Goal: Information Seeking & Learning: Learn about a topic

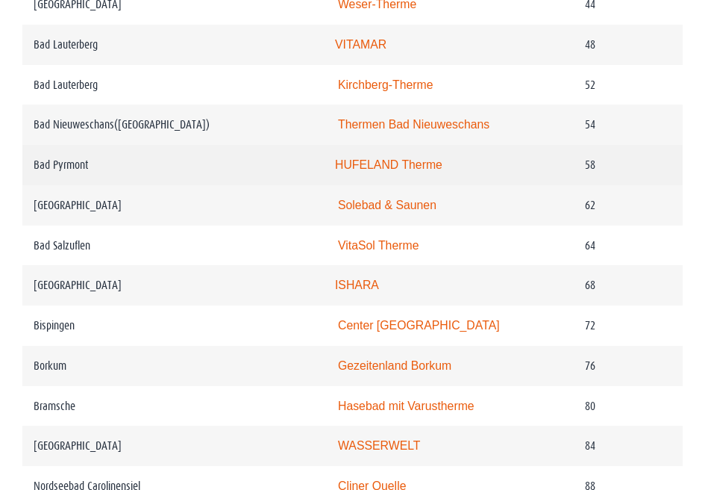
scroll to position [1319, 0]
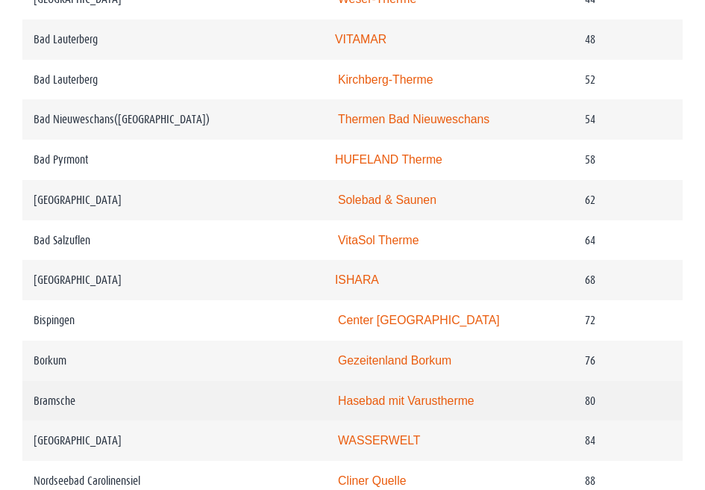
click at [358, 407] on link "Hasebad mit Varustherme" at bounding box center [406, 400] width 137 height 13
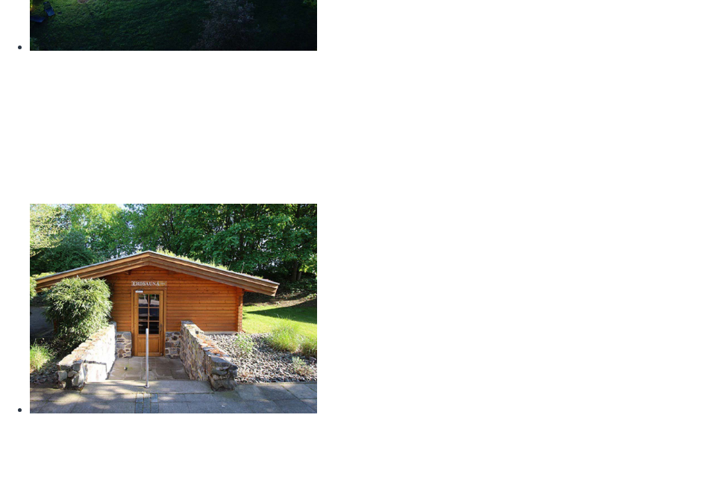
scroll to position [1106, 0]
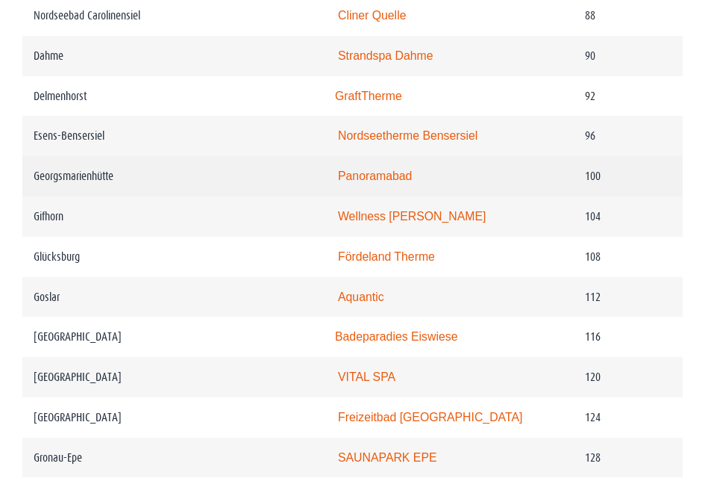
scroll to position [1787, 0]
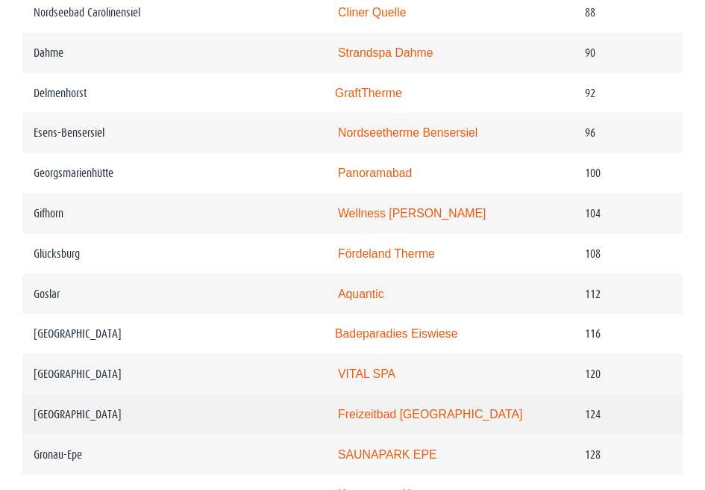
click at [338, 420] on link "Freizeitbad Greifswald" at bounding box center [430, 414] width 184 height 13
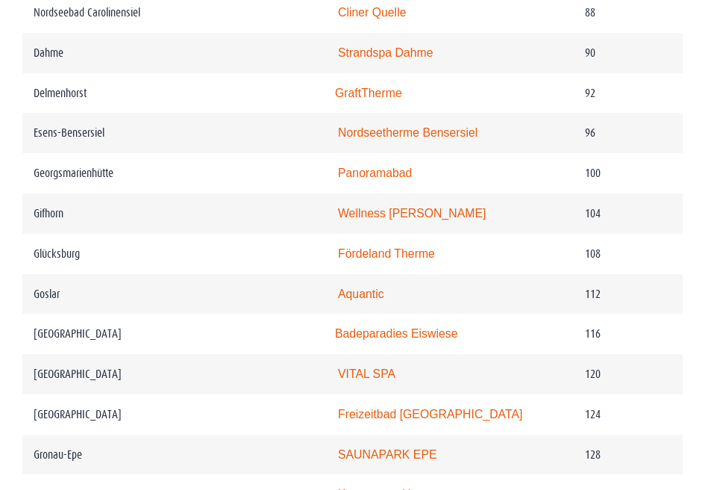
click at [349, 448] on link "SAUNAPARK EPE" at bounding box center [387, 454] width 99 height 13
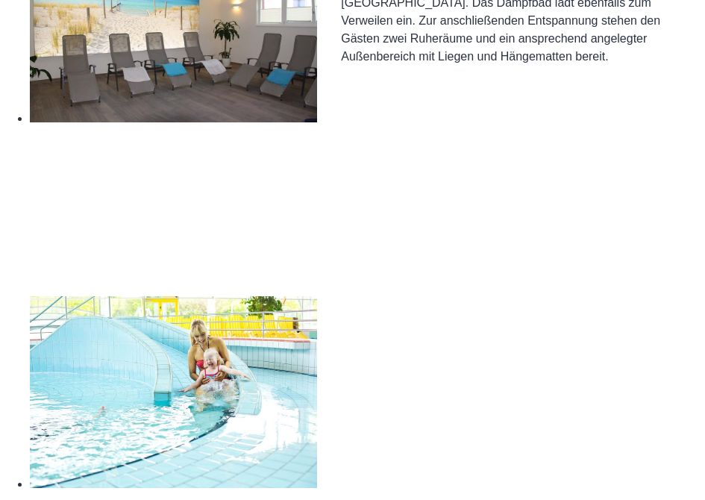
scroll to position [766, 0]
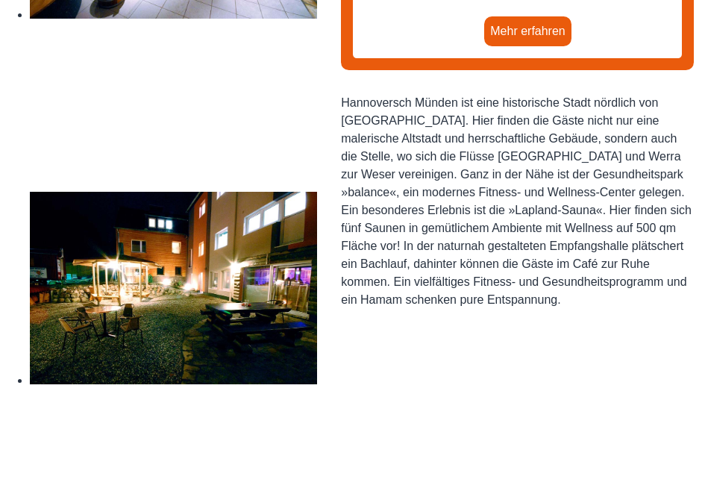
scroll to position [511, 0]
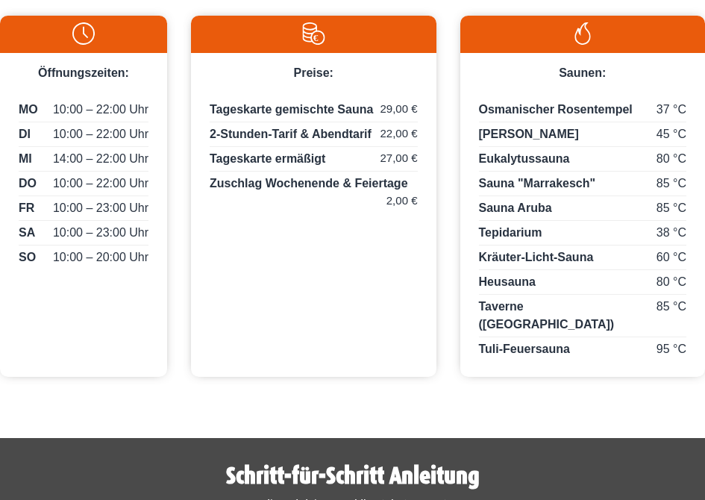
scroll to position [2851, 0]
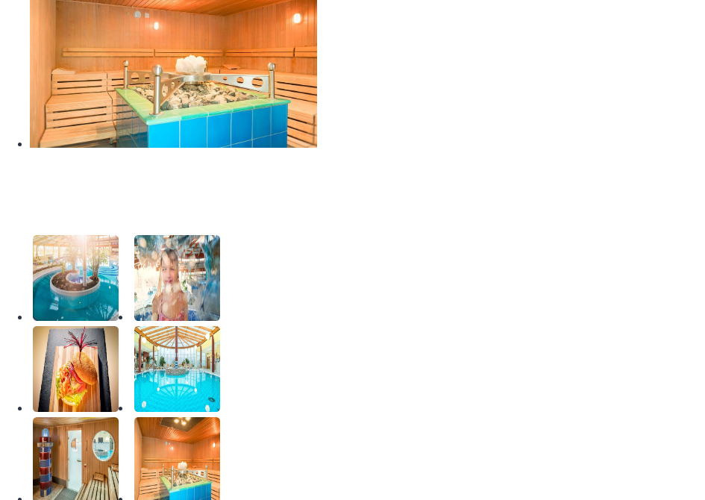
scroll to position [2213, 0]
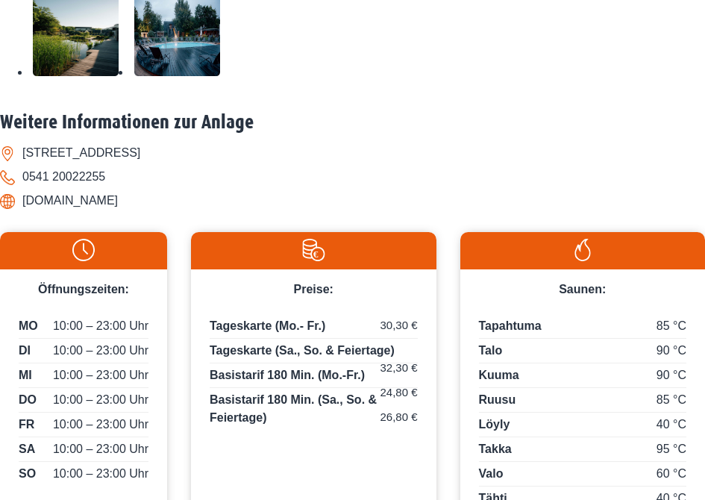
scroll to position [1830, 0]
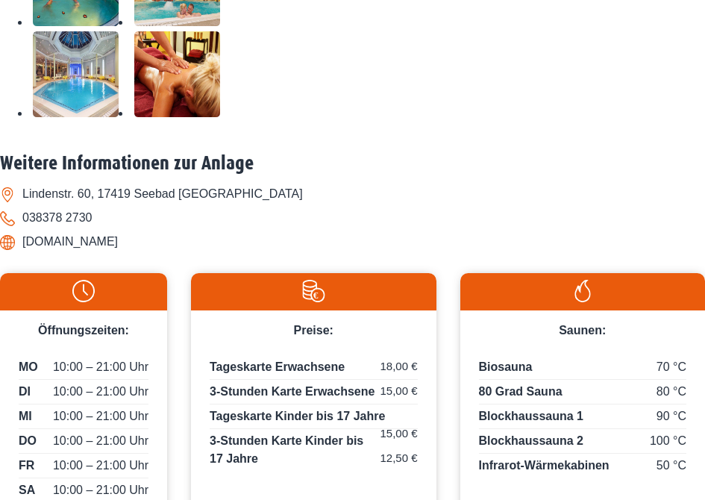
scroll to position [2638, 0]
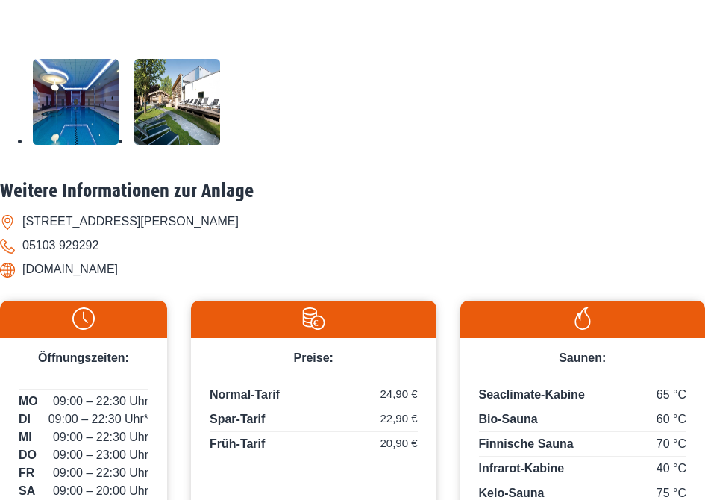
scroll to position [1021, 0]
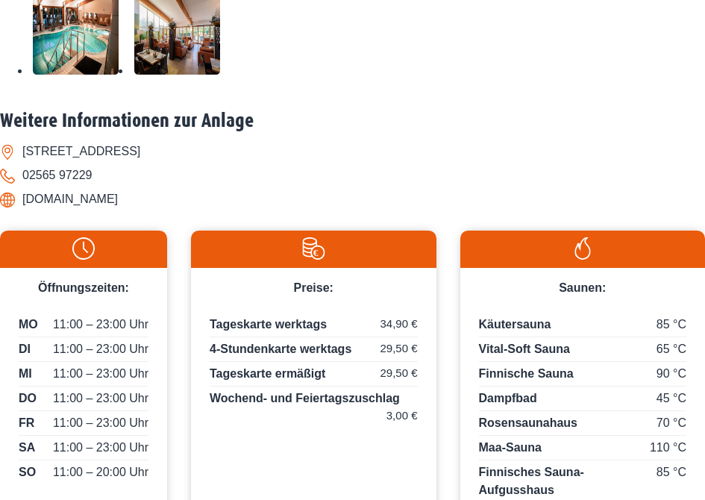
scroll to position [2723, 0]
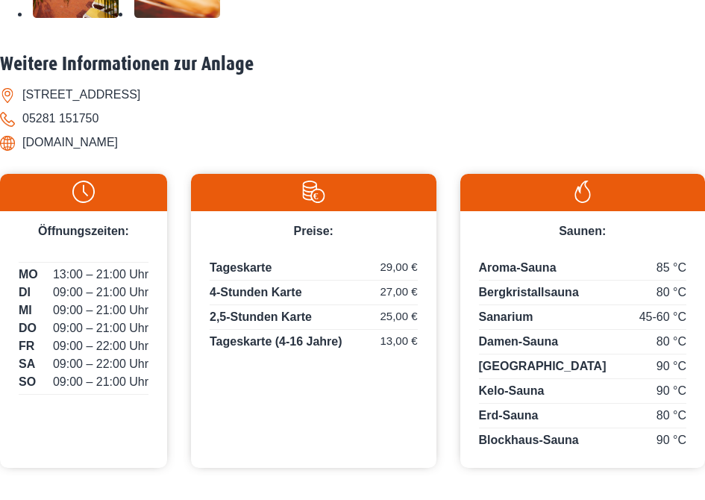
scroll to position [1872, 0]
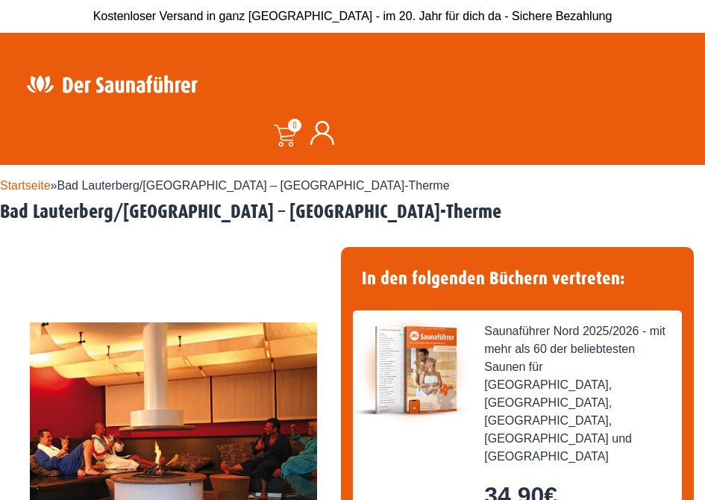
scroll to position [1660, 0]
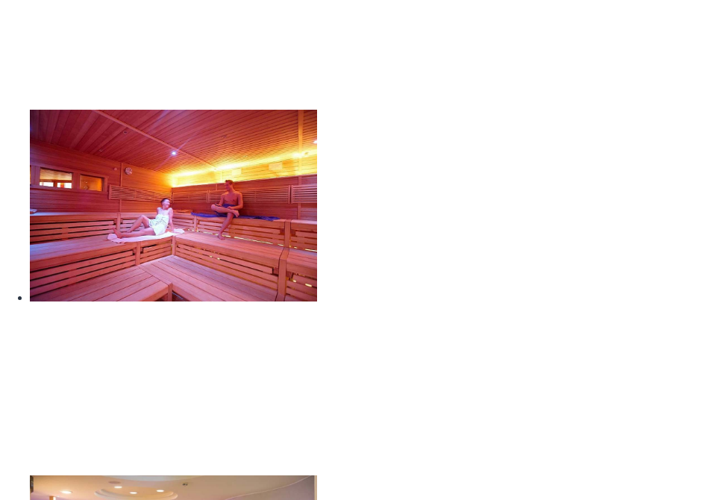
scroll to position [1617, 0]
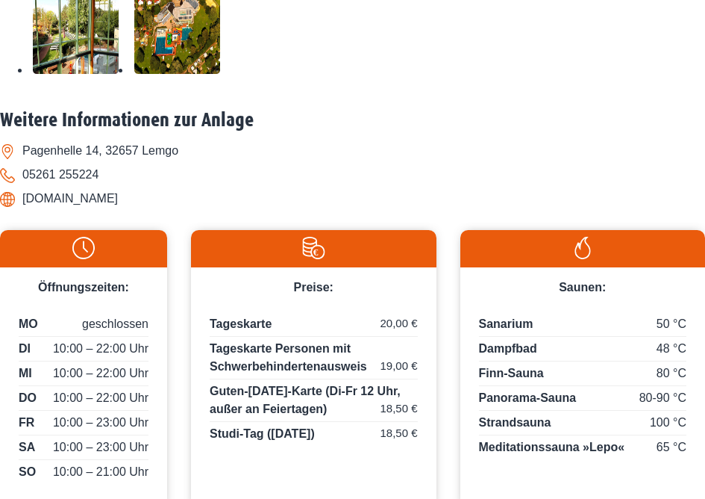
scroll to position [2681, 0]
